Goal: Task Accomplishment & Management: Manage account settings

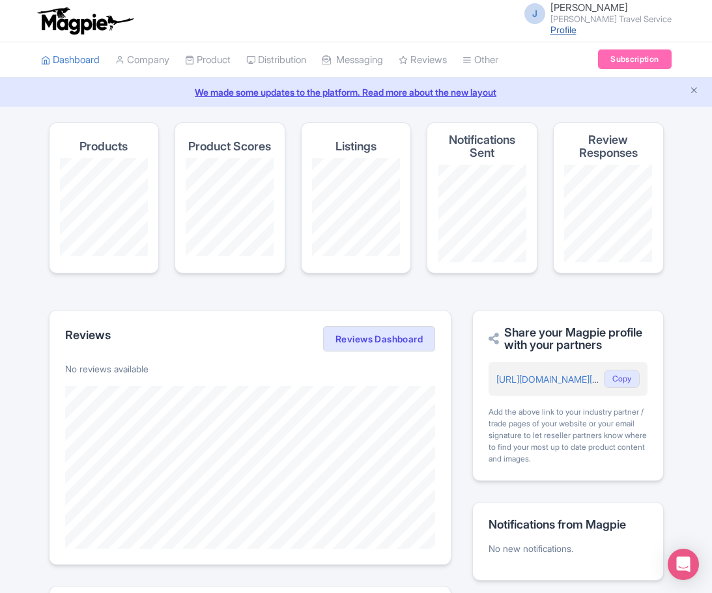
click at [576, 24] on link "Profile" at bounding box center [563, 29] width 26 height 11
click at [610, 15] on small "Shelton Travel Service" at bounding box center [610, 19] width 121 height 8
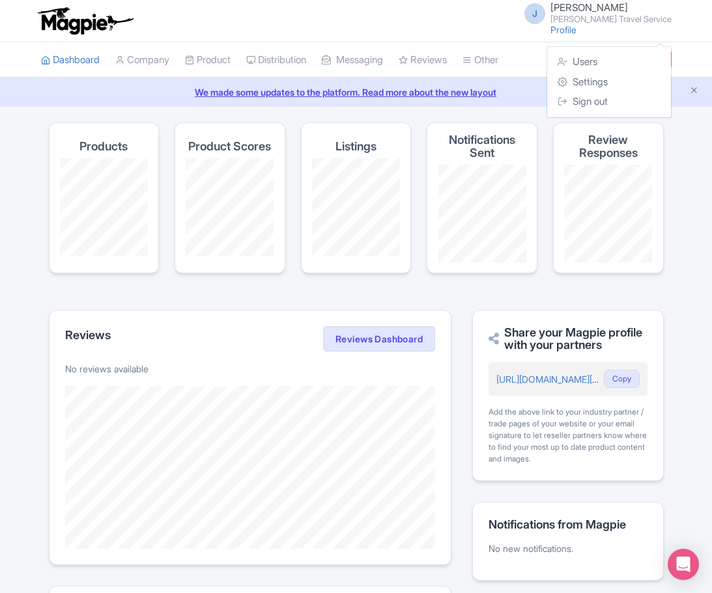
click at [683, 154] on div "Magpie recommends Respond to more reviews You currently have unresponded review…" at bounding box center [356, 421] width 712 height 599
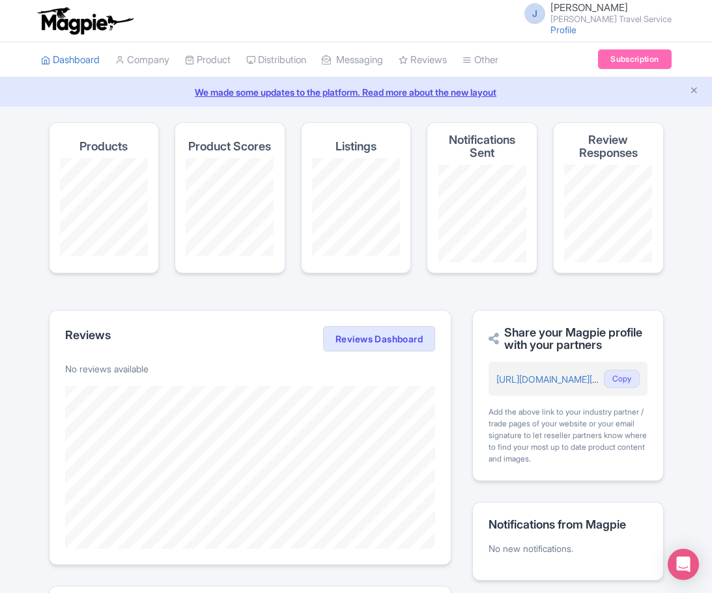
click at [545, 12] on span "J" at bounding box center [534, 13] width 21 height 21
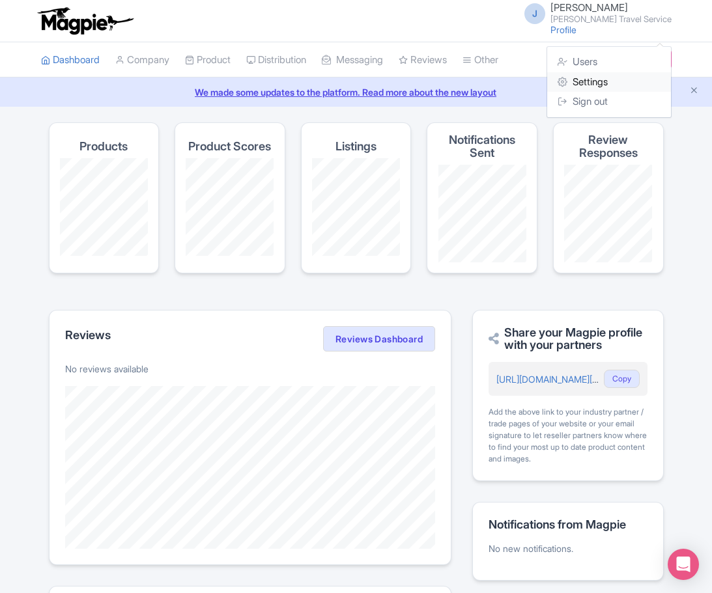
click at [578, 83] on link "Settings" at bounding box center [609, 82] width 124 height 20
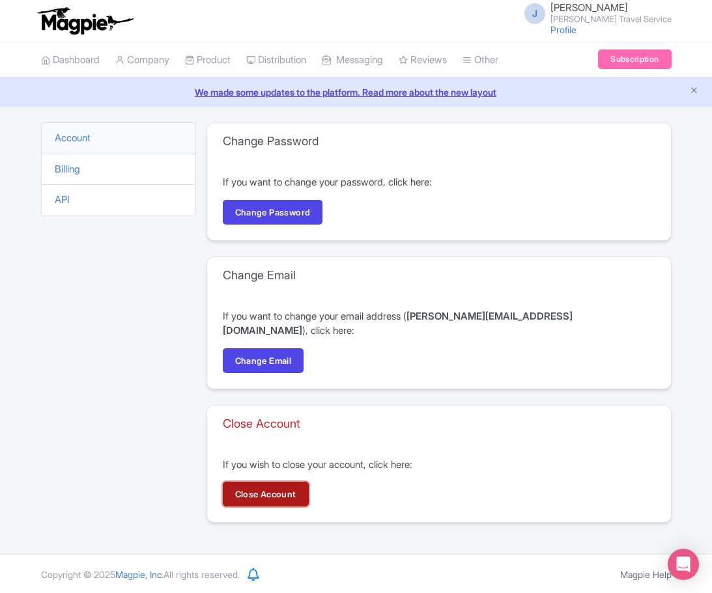
click at [270, 482] on link "Close Account" at bounding box center [266, 494] width 86 height 25
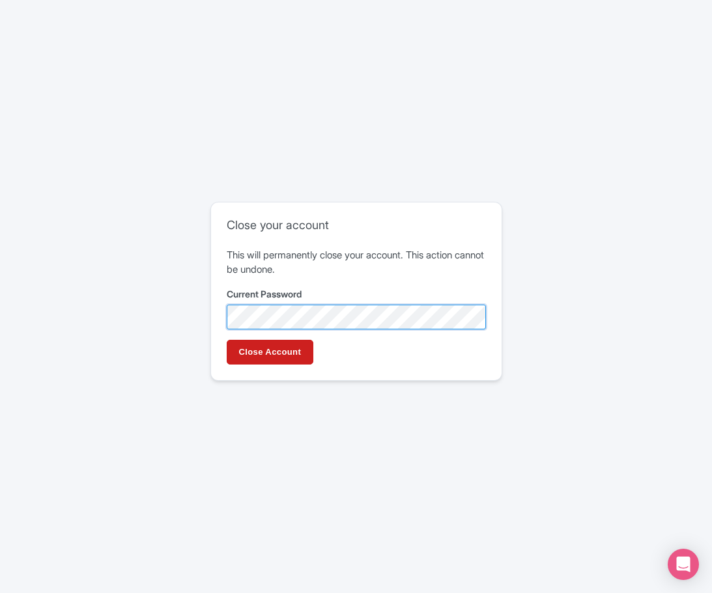
click at [227, 340] on input "Close Account" at bounding box center [270, 352] width 87 height 25
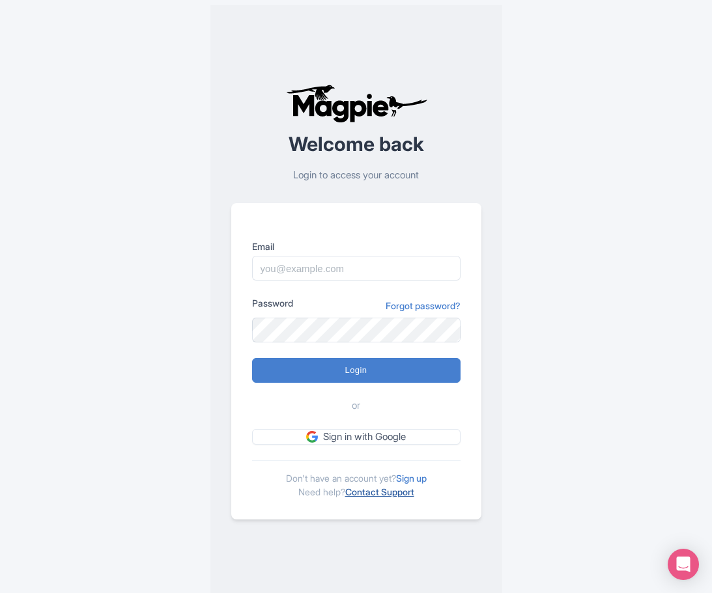
click at [390, 495] on link "Contact Support" at bounding box center [379, 492] width 69 height 11
